Goal: Transaction & Acquisition: Download file/media

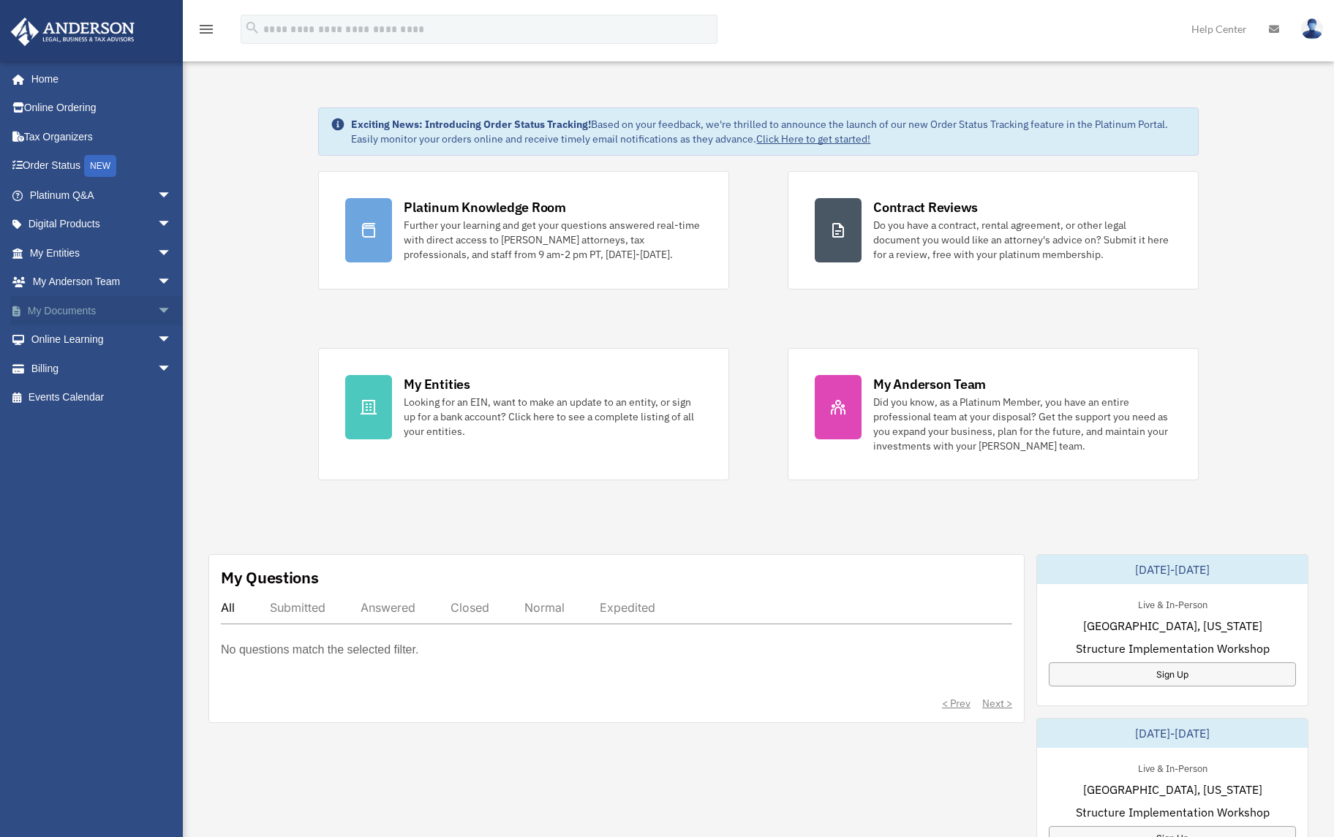
click at [106, 320] on link "My Documents arrow_drop_down" at bounding box center [102, 310] width 184 height 29
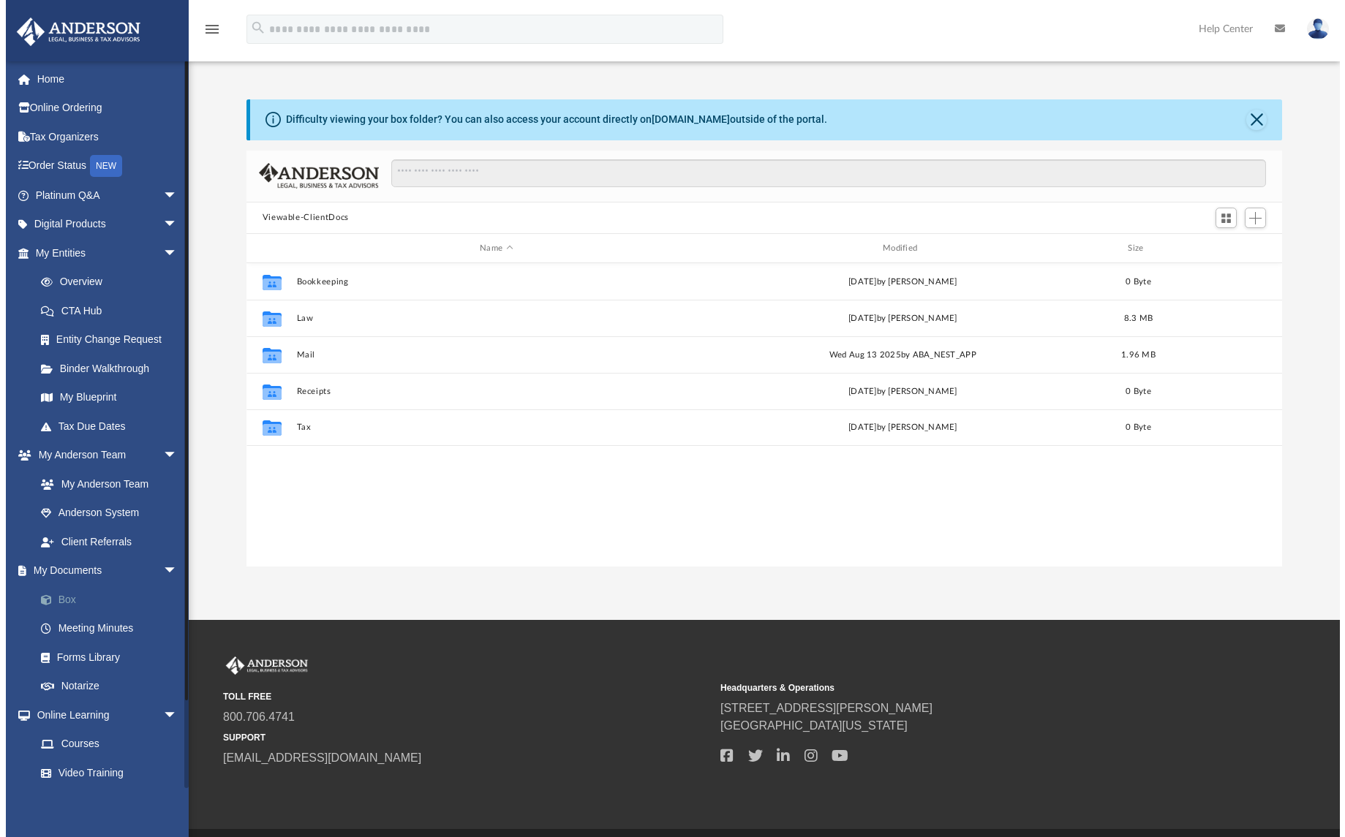
scroll to position [322, 1024]
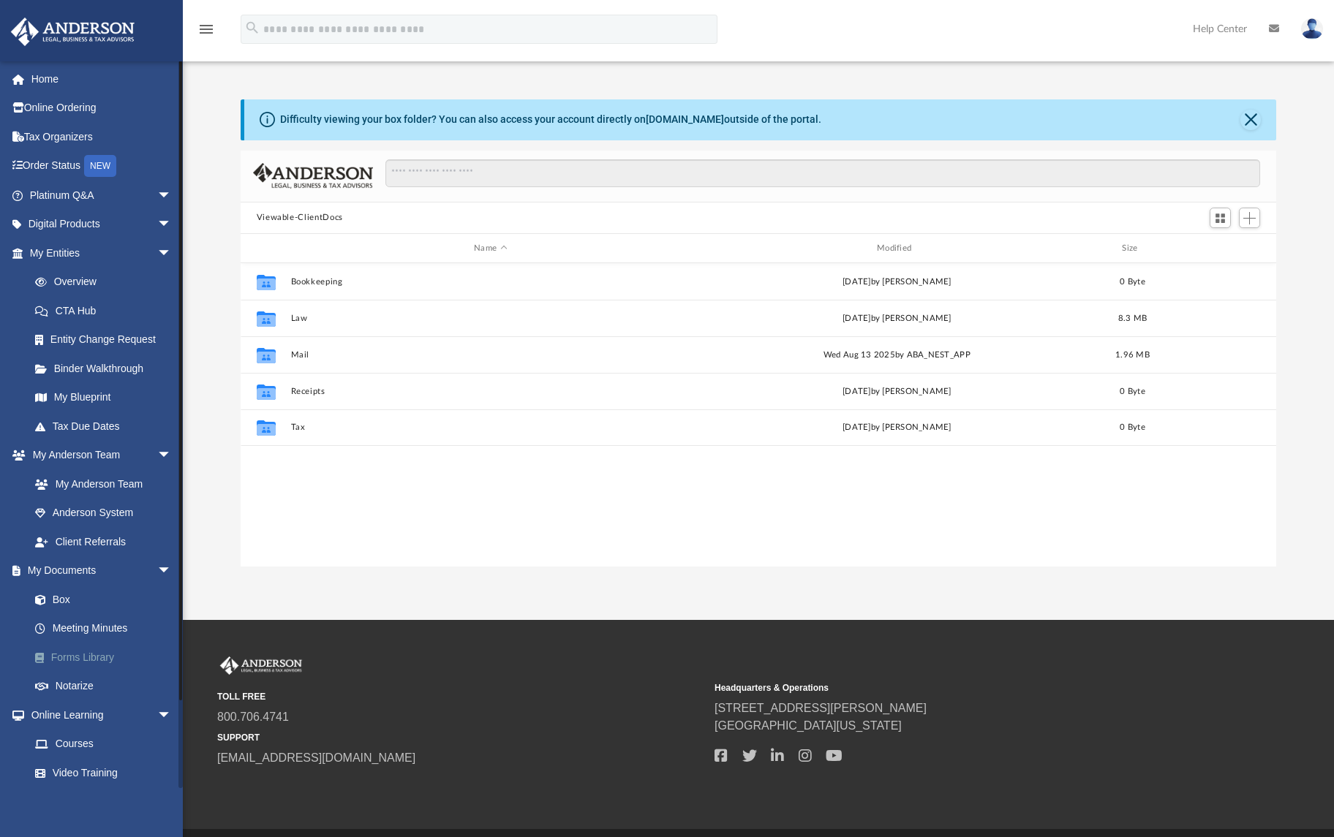
click at [107, 653] on link "Forms Library" at bounding box center [106, 657] width 173 height 29
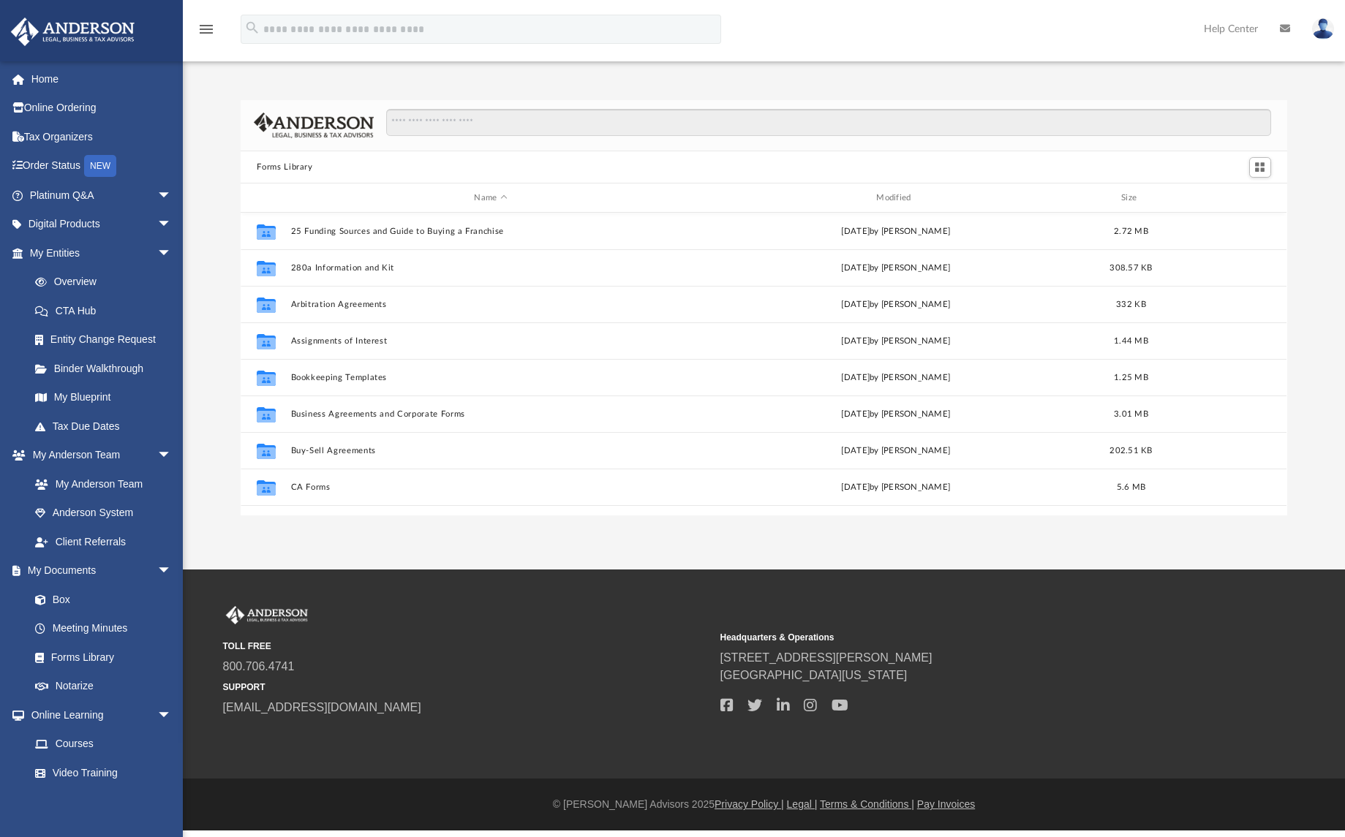
scroll to position [3, 0]
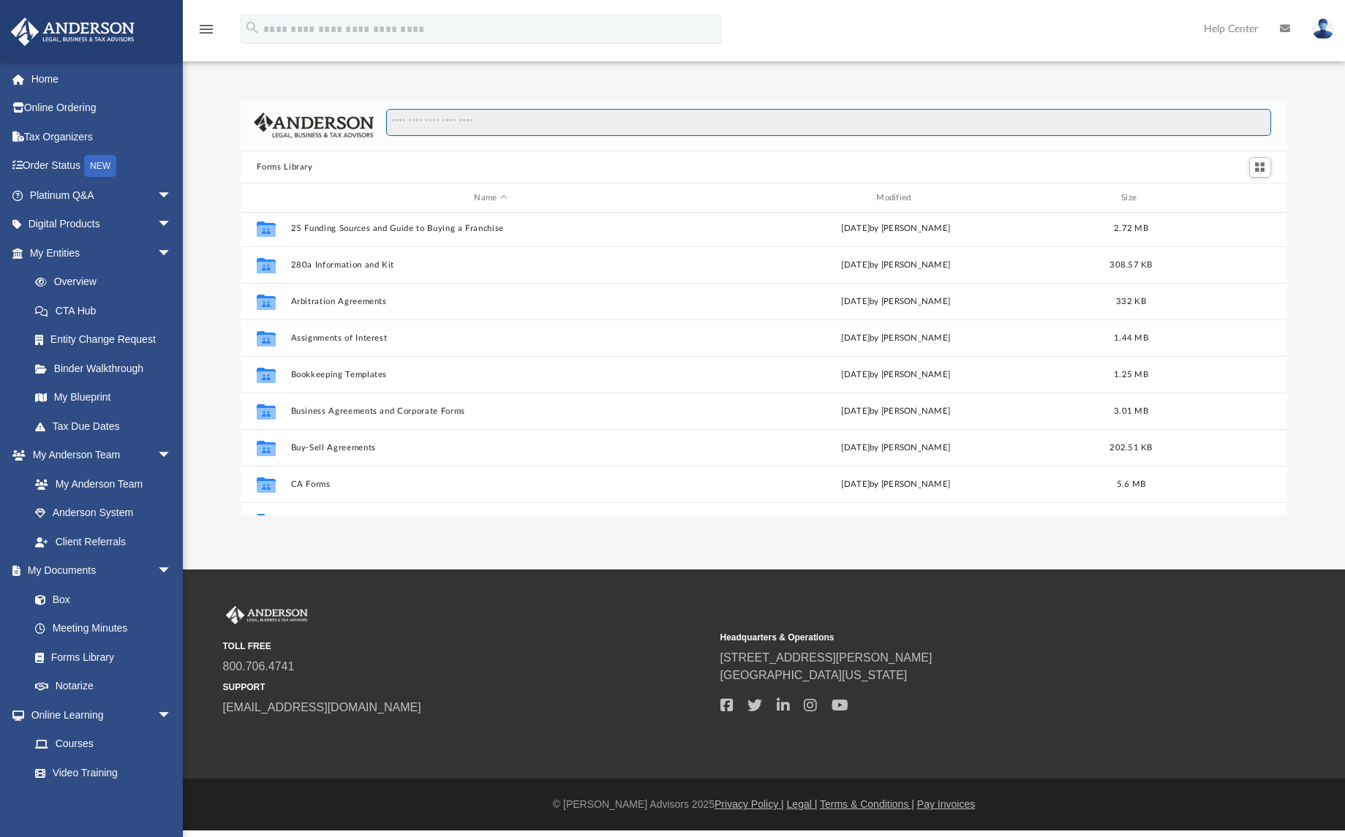
click at [450, 124] on input "Search files and folders" at bounding box center [828, 123] width 884 height 28
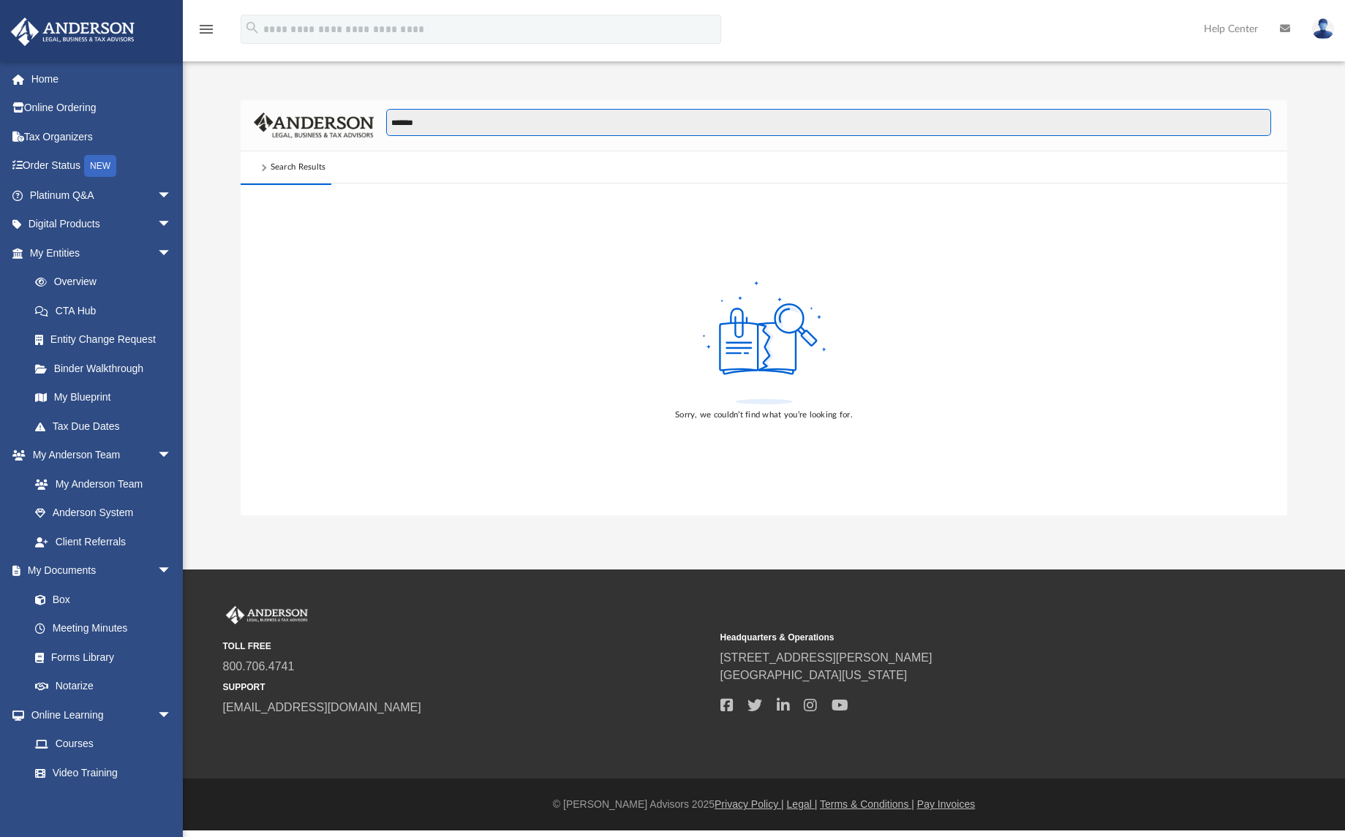
type input "*******"
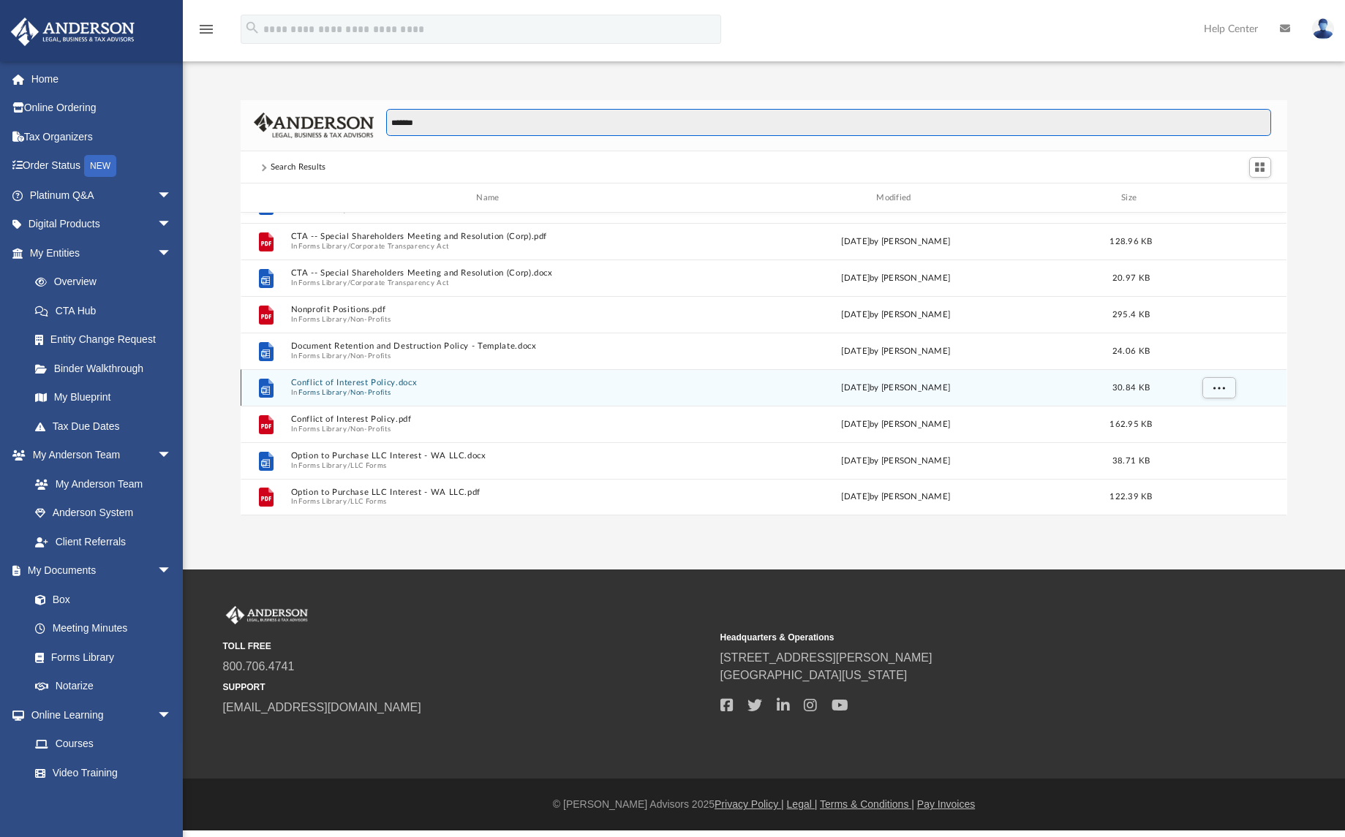
scroll to position [0, 0]
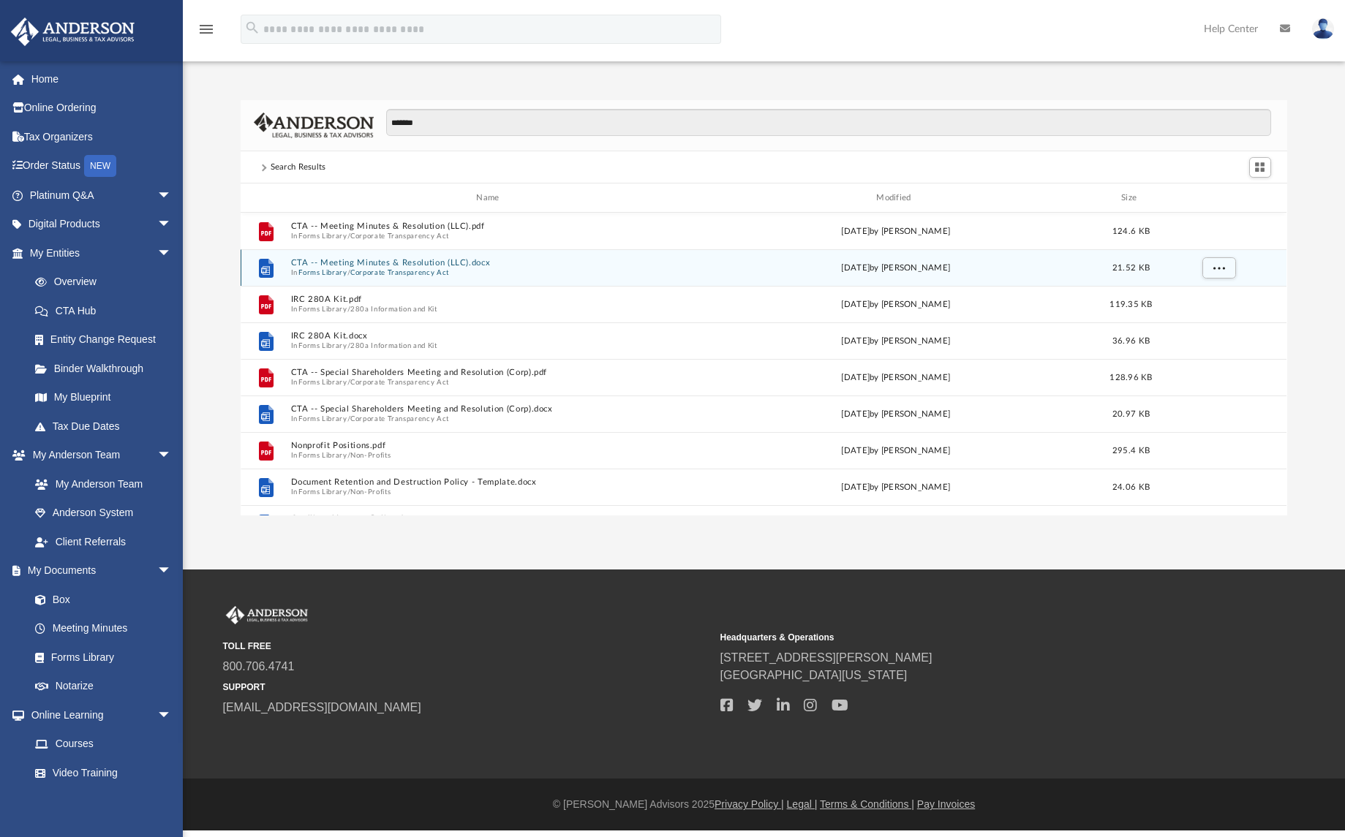
click at [409, 263] on button "CTA -- Meeting Minutes & Resolution (LLC).docx" at bounding box center [490, 263] width 399 height 10
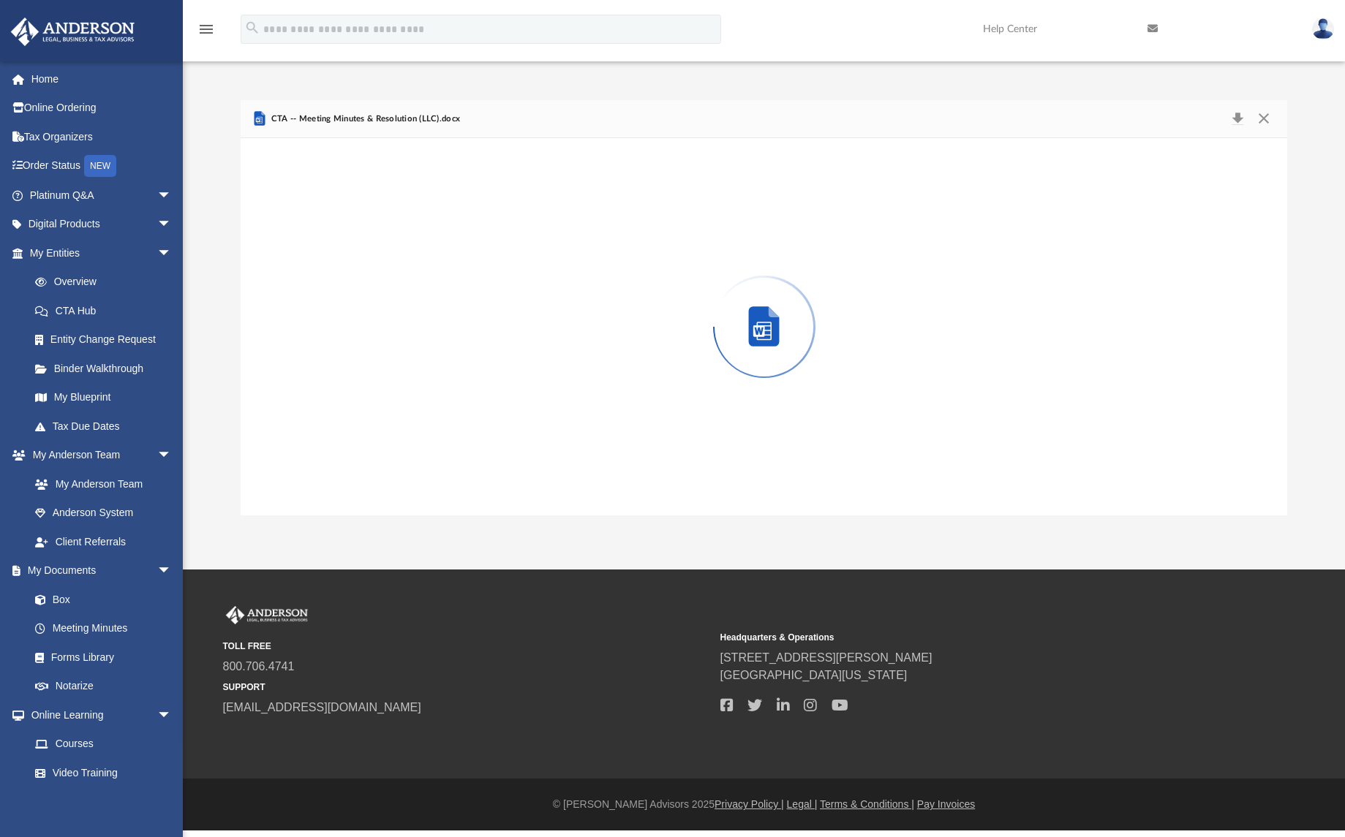
click at [409, 263] on div "Preview" at bounding box center [764, 326] width 1046 height 377
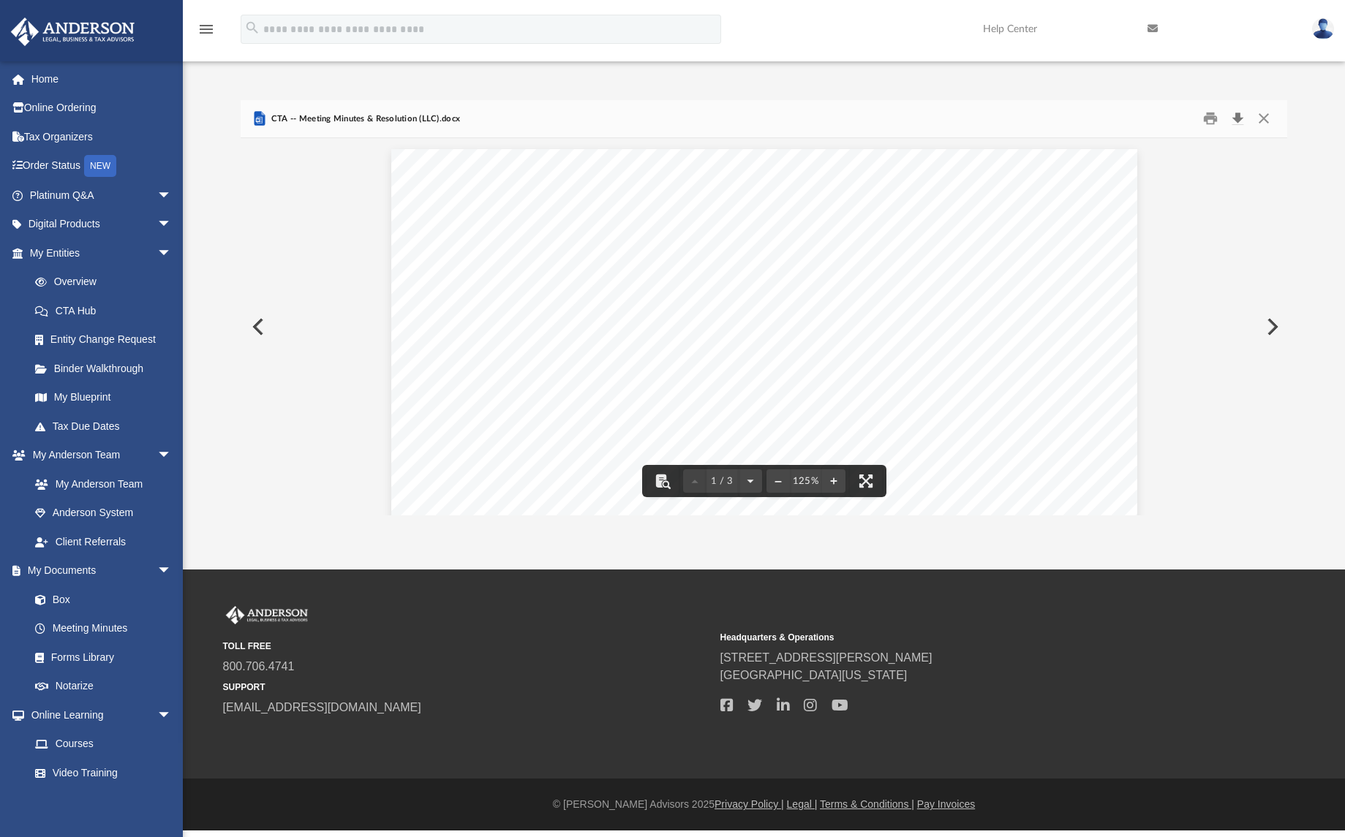
click at [1235, 117] on button "Download" at bounding box center [1238, 118] width 26 height 23
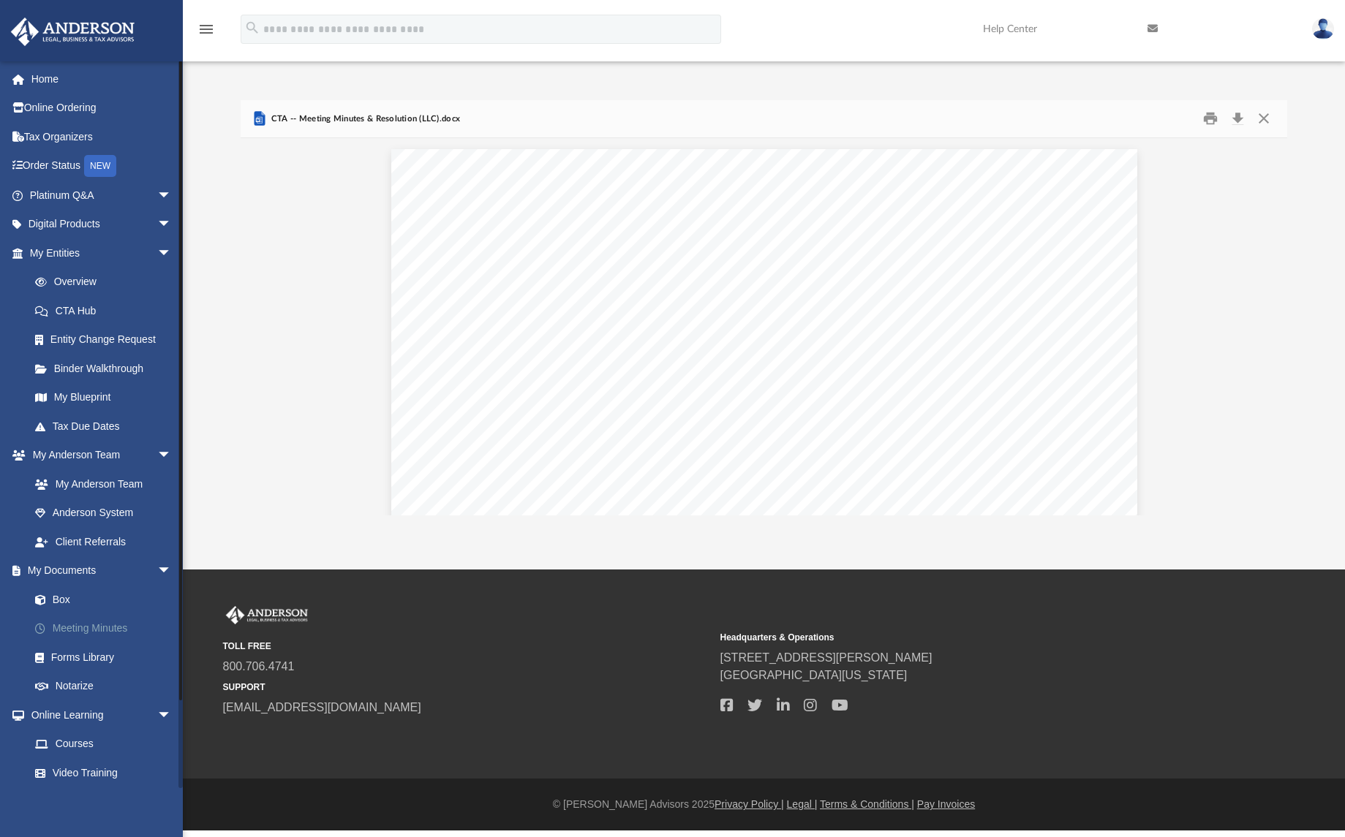
click at [104, 622] on link "Meeting Minutes" at bounding box center [106, 628] width 173 height 29
